Goal: Task Accomplishment & Management: Complete application form

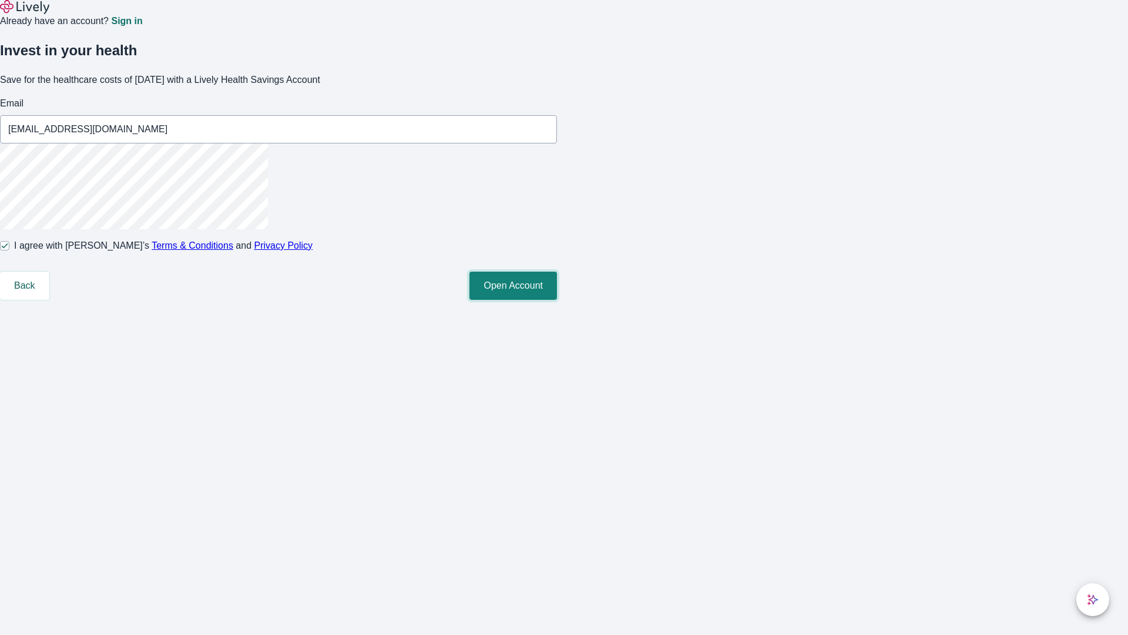
click at [557, 300] on button "Open Account" at bounding box center [514, 285] width 88 height 28
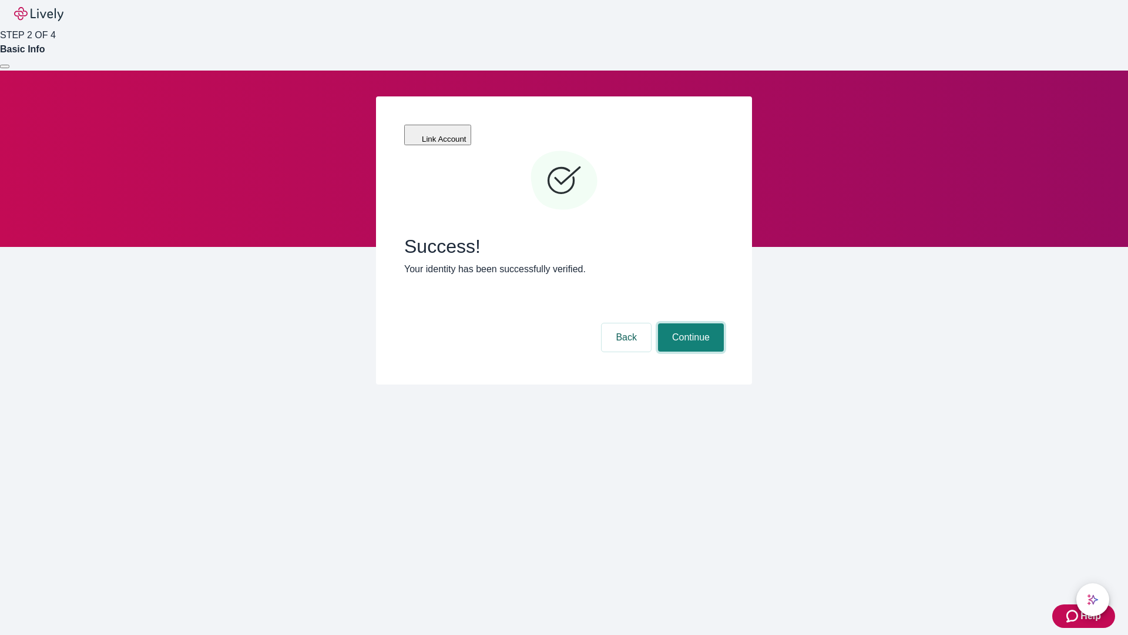
click at [689, 323] on button "Continue" at bounding box center [691, 337] width 66 height 28
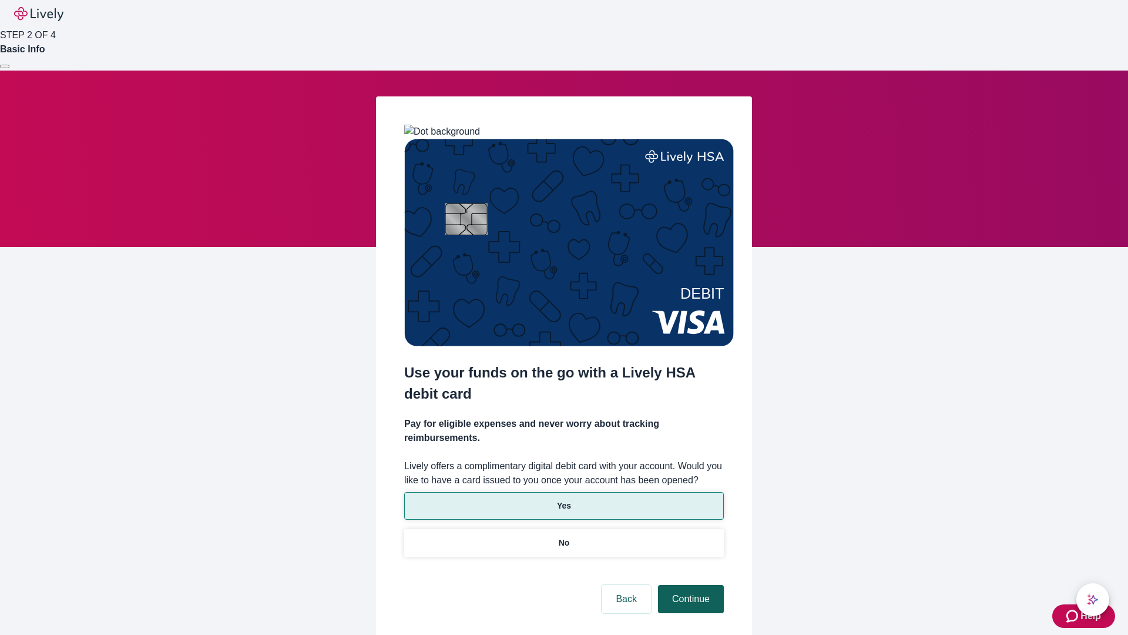
click at [564, 537] on p "No" at bounding box center [564, 543] width 11 height 12
click at [689, 585] on button "Continue" at bounding box center [691, 599] width 66 height 28
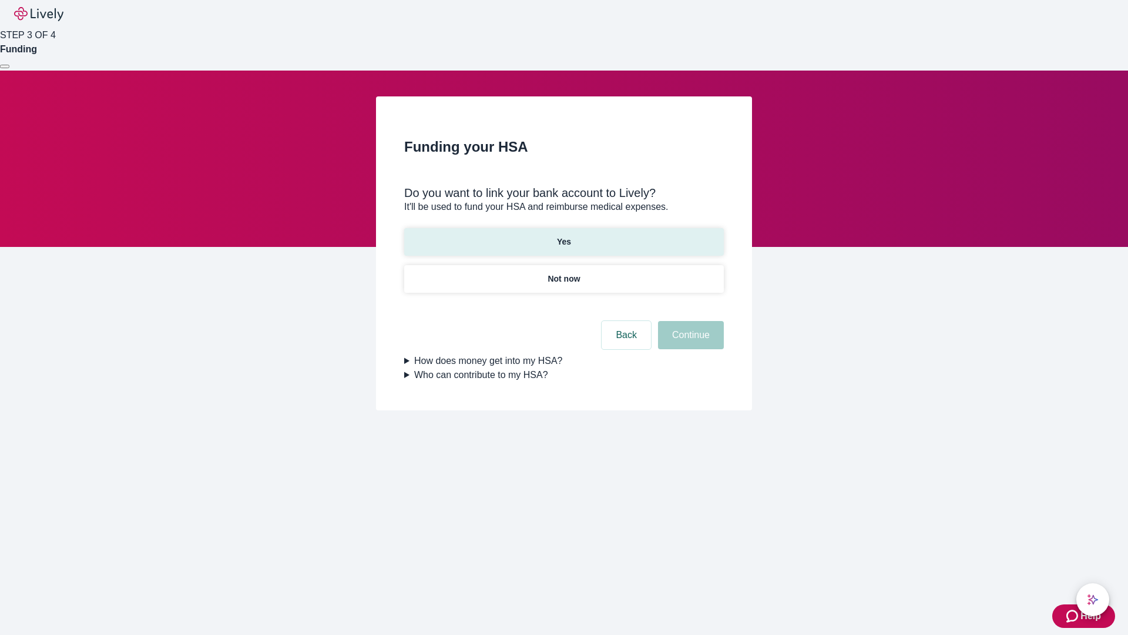
click at [564, 236] on p "Yes" at bounding box center [564, 242] width 14 height 12
click at [689, 321] on button "Continue" at bounding box center [691, 335] width 66 height 28
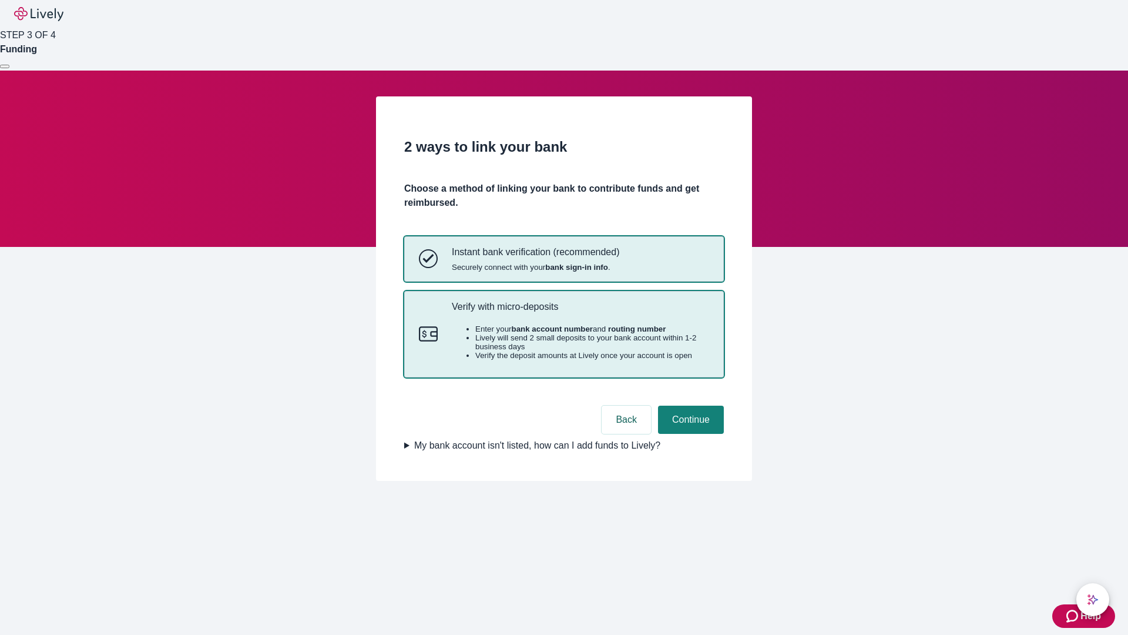
click at [580, 312] on p "Verify with micro-deposits" at bounding box center [580, 306] width 257 height 11
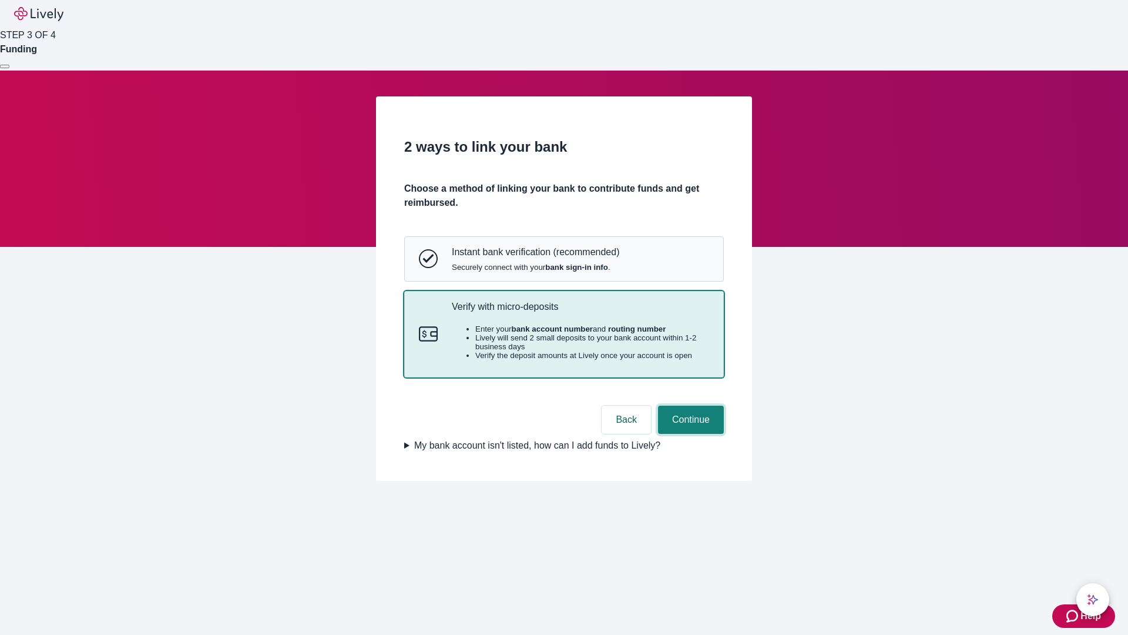
click at [689, 434] on button "Continue" at bounding box center [691, 419] width 66 height 28
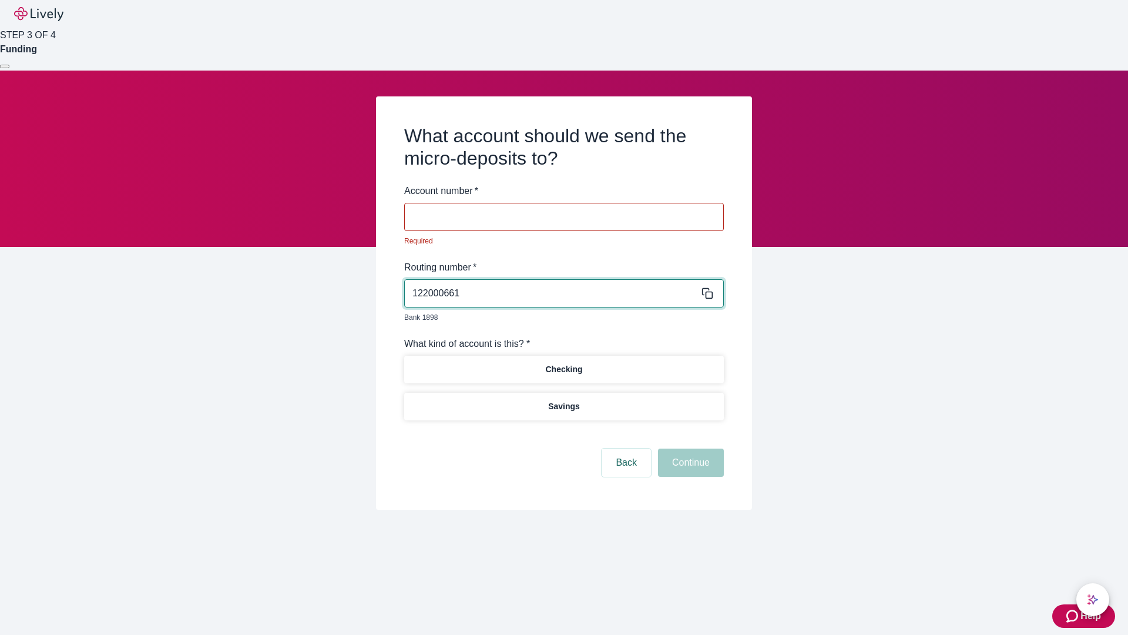
type input "122000661"
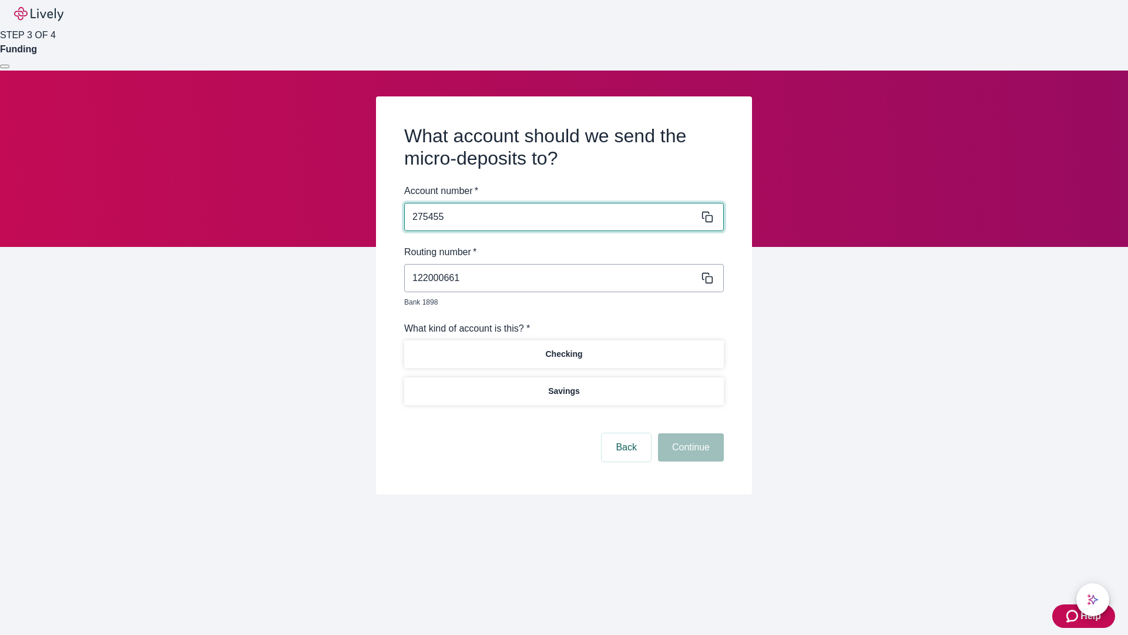
type input "275455"
click at [564, 348] on p "Checking" at bounding box center [563, 354] width 37 height 12
click at [689, 434] on button "Continue" at bounding box center [691, 447] width 66 height 28
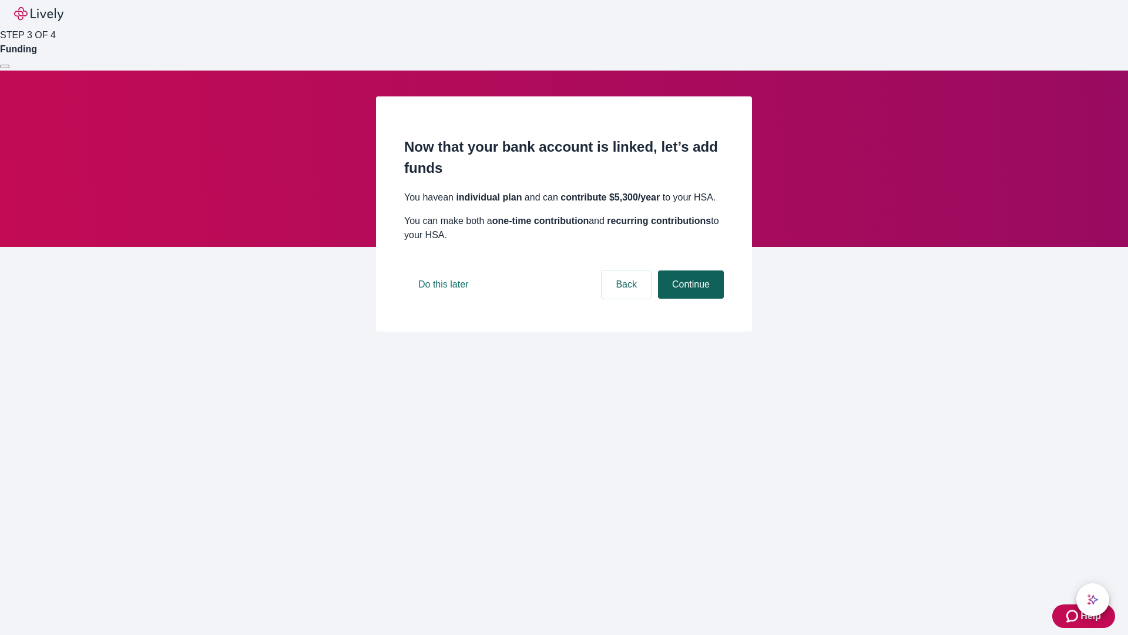
click at [689, 299] on button "Continue" at bounding box center [691, 284] width 66 height 28
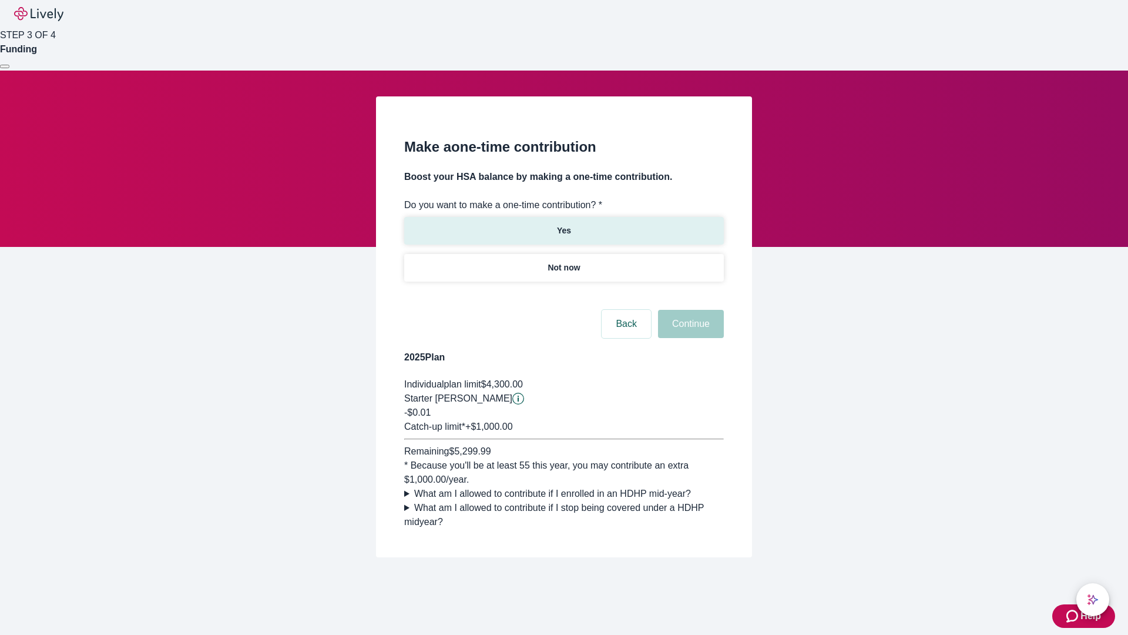
click at [564, 224] on p "Yes" at bounding box center [564, 230] width 14 height 12
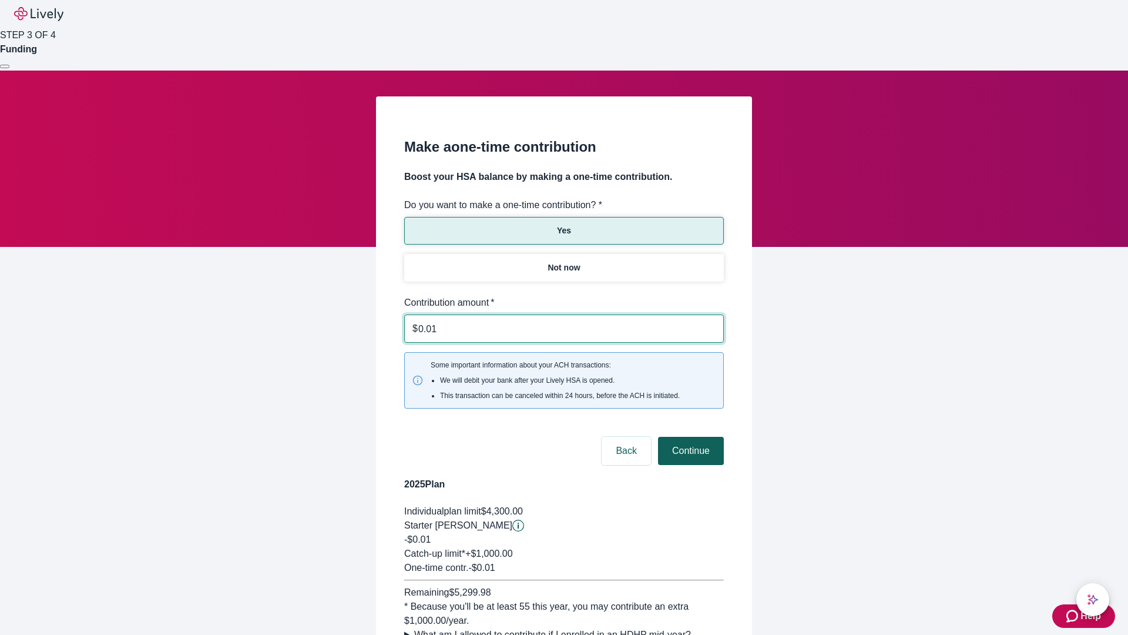
type input "0.01"
click at [689, 437] on button "Continue" at bounding box center [691, 451] width 66 height 28
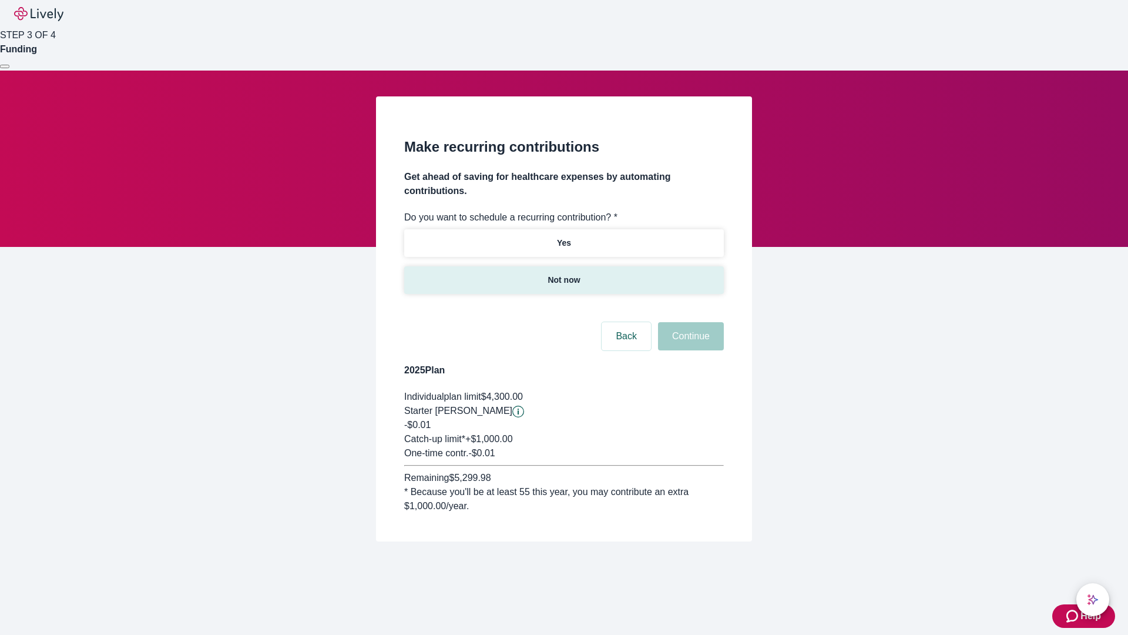
click at [564, 274] on p "Not now" at bounding box center [564, 280] width 32 height 12
click at [689, 322] on button "Continue" at bounding box center [691, 336] width 66 height 28
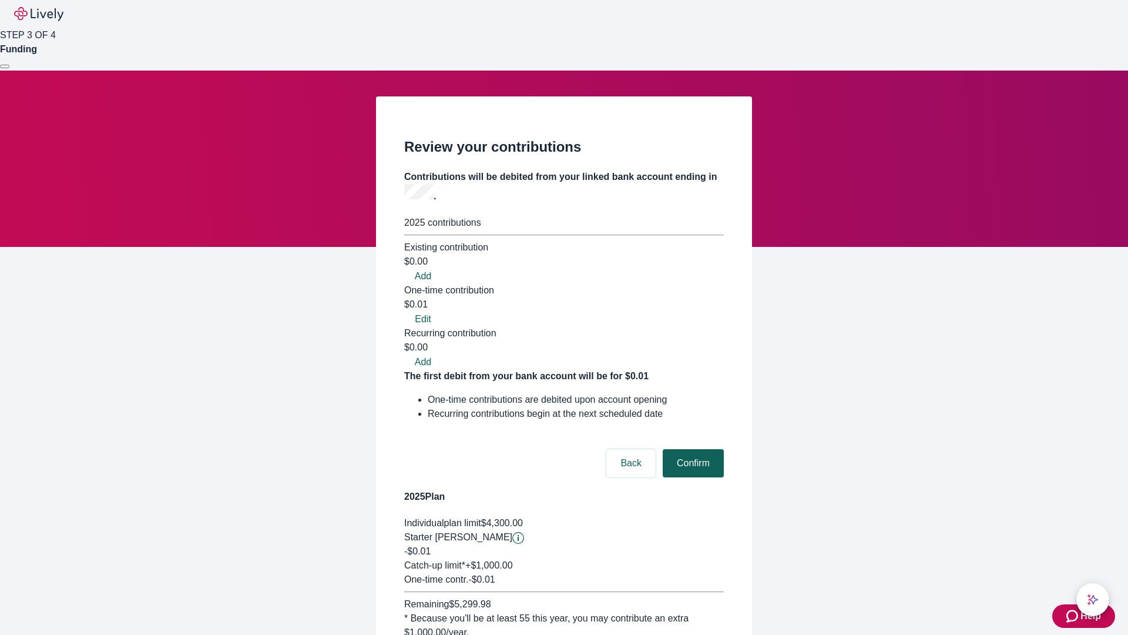
click at [692, 449] on button "Confirm" at bounding box center [693, 463] width 61 height 28
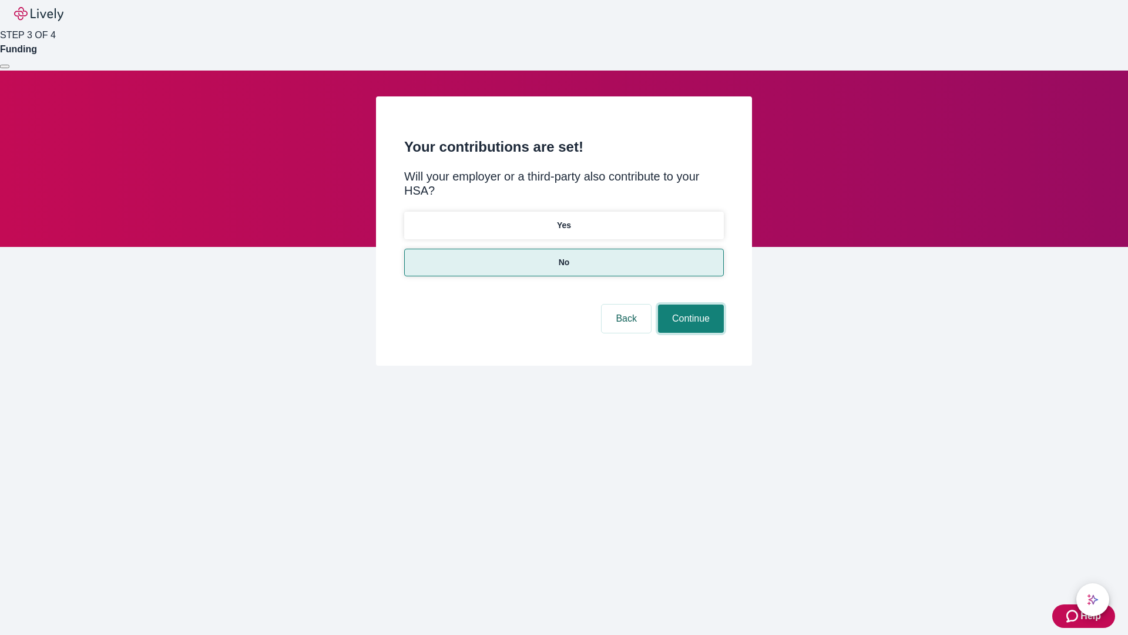
click at [689, 304] on button "Continue" at bounding box center [691, 318] width 66 height 28
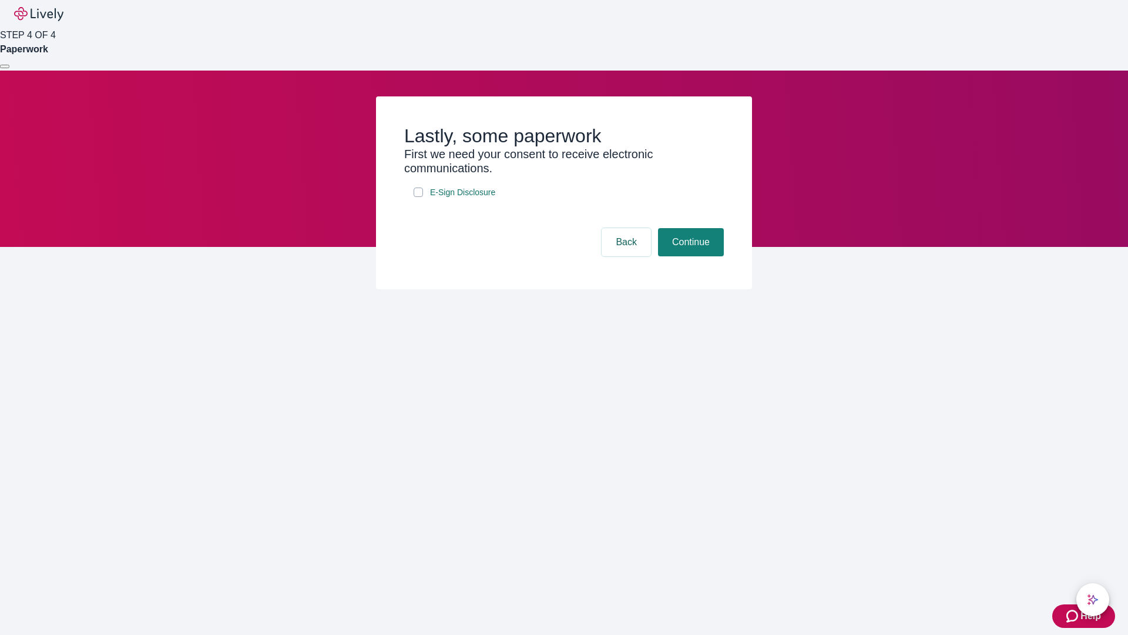
click at [418, 197] on input "E-Sign Disclosure" at bounding box center [418, 191] width 9 height 9
checkbox input "true"
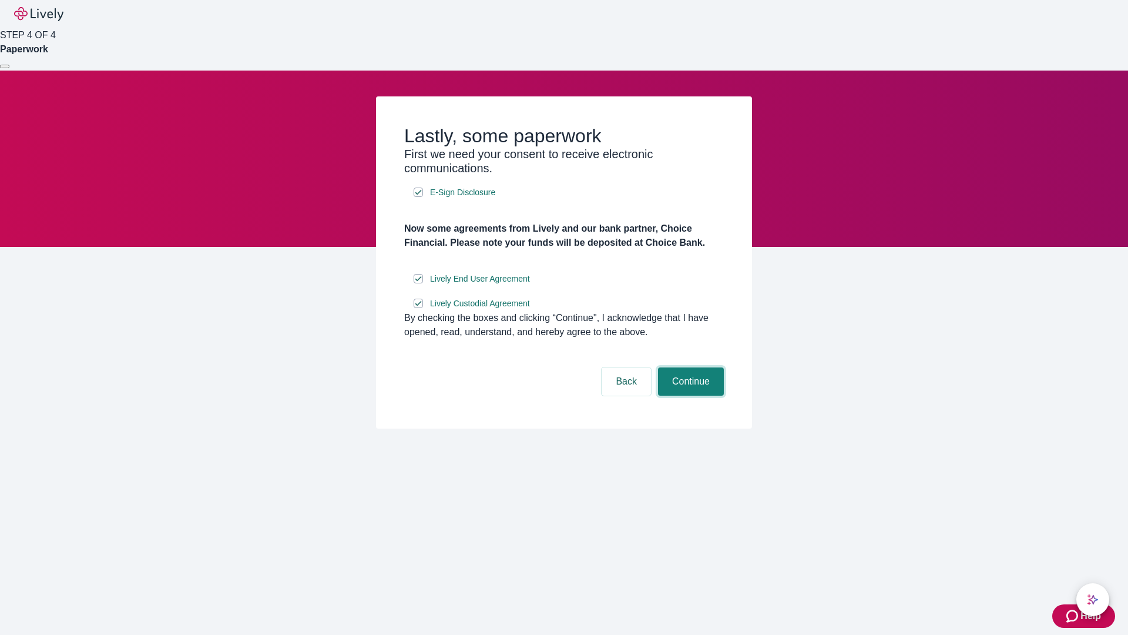
click at [689, 395] on button "Continue" at bounding box center [691, 381] width 66 height 28
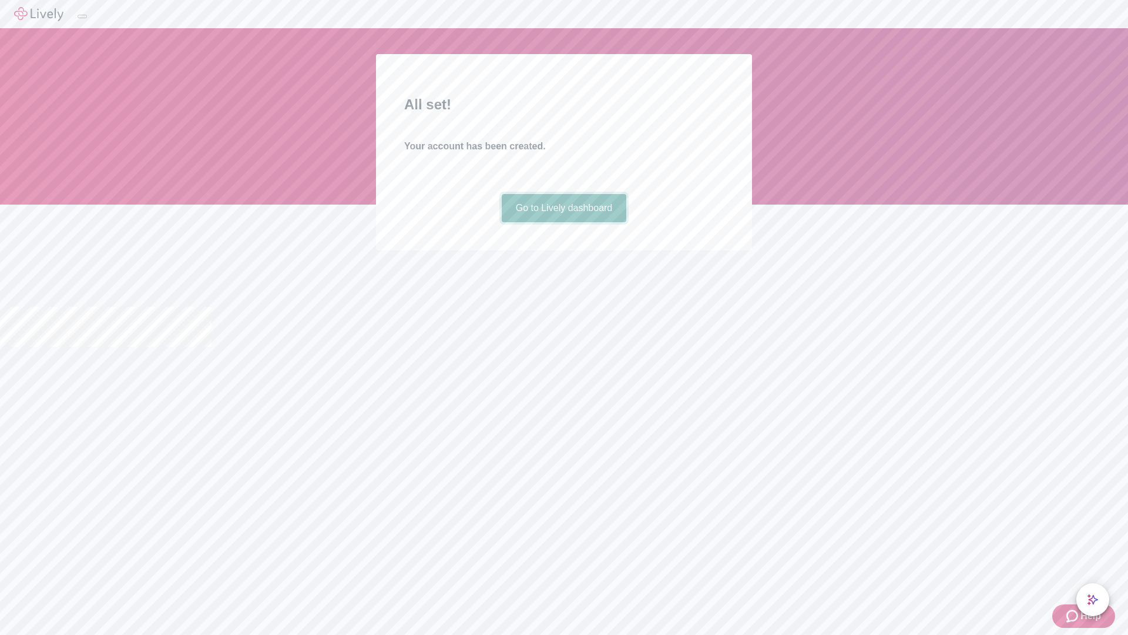
click at [564, 222] on link "Go to Lively dashboard" at bounding box center [564, 208] width 125 height 28
